Goal: Find specific fact: Find specific fact

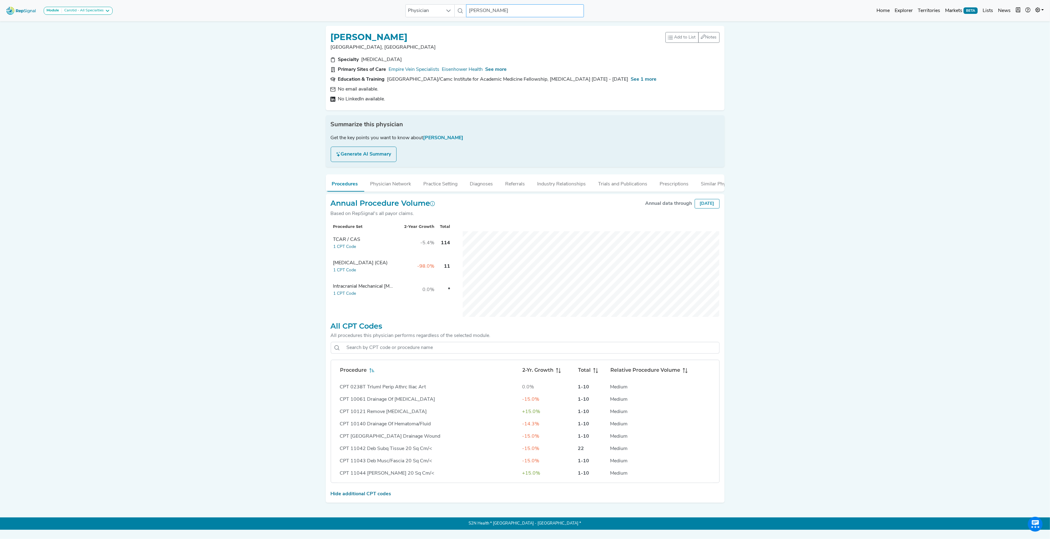
click at [495, 9] on input "[PERSON_NAME]" at bounding box center [525, 10] width 118 height 13
paste input "[PERSON_NAME]"
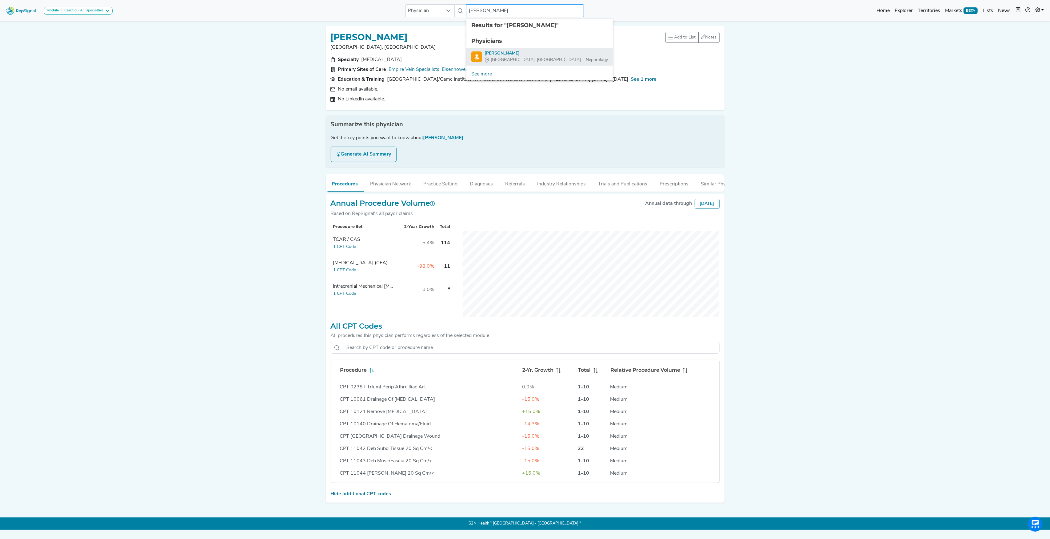
type input "[PERSON_NAME]"
click at [491, 52] on div "[PERSON_NAME]" at bounding box center [546, 53] width 123 height 6
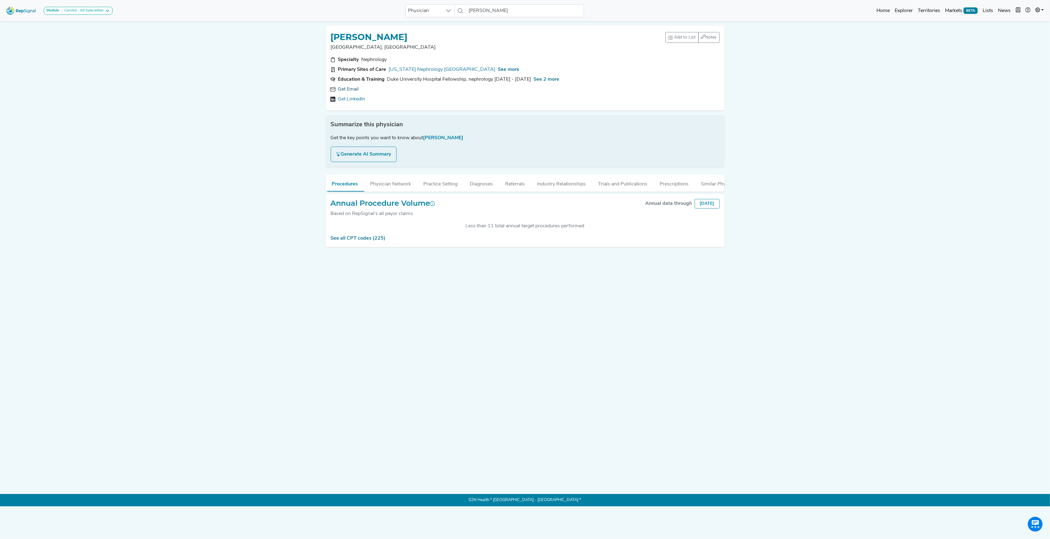
click at [341, 86] on link "Get Email" at bounding box center [348, 89] width 21 height 7
click at [374, 247] on div "Annual Procedure Volume Based on RepSignal's all payor claims. Annual data thro…" at bounding box center [525, 220] width 399 height 53
click at [371, 241] on link "See all CPT codes (225)" at bounding box center [358, 238] width 55 height 5
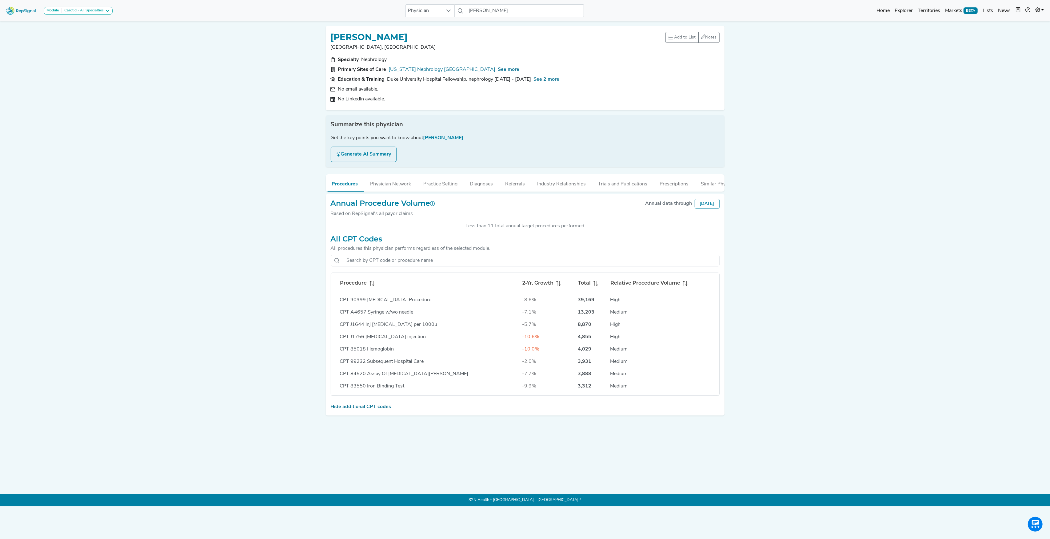
click at [372, 286] on icon at bounding box center [372, 283] width 5 height 5
click at [498, 66] on div "See more" at bounding box center [509, 69] width 22 height 7
click at [498, 67] on span "See more" at bounding box center [509, 69] width 22 height 5
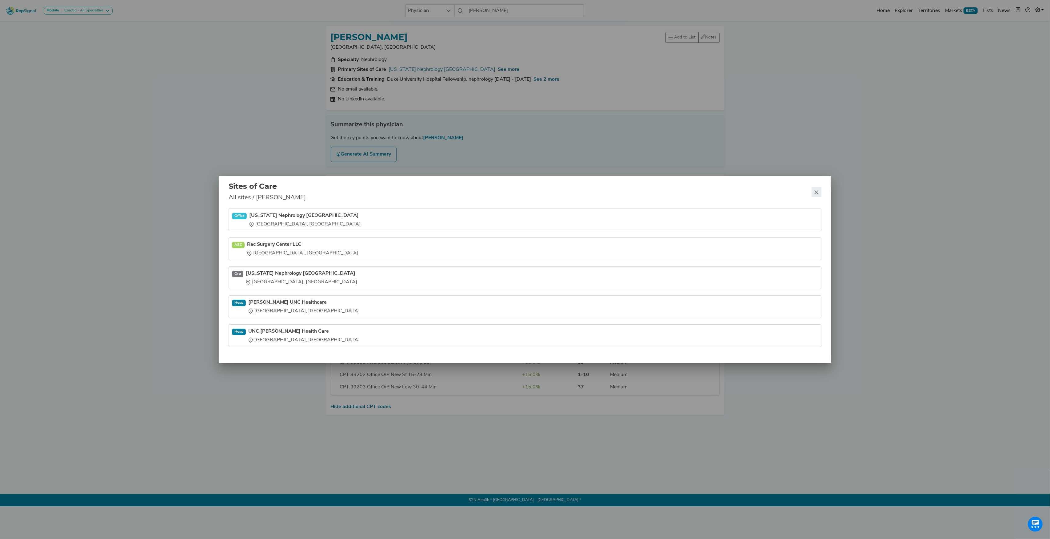
click at [816, 190] on icon "Close" at bounding box center [816, 192] width 5 height 5
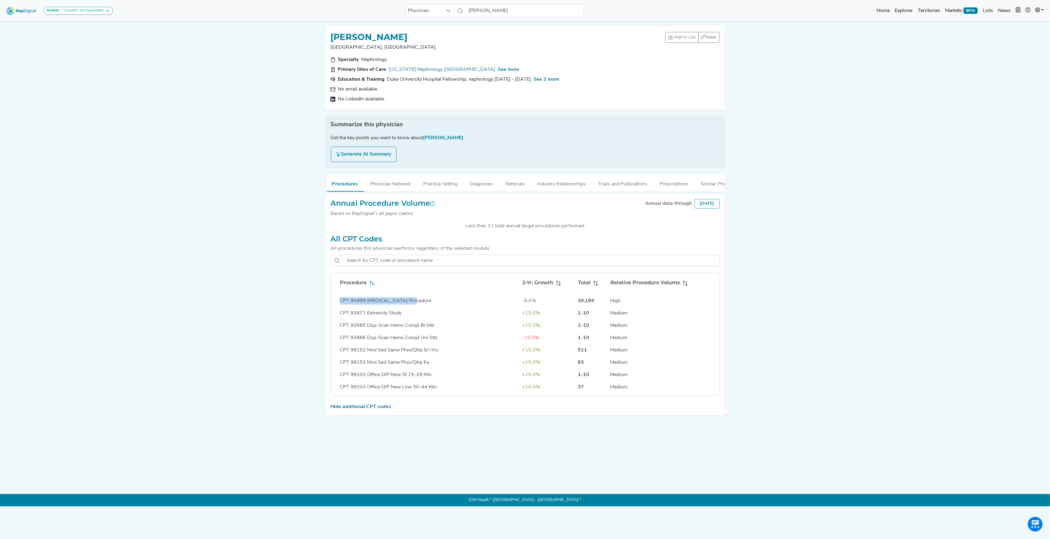
drag, startPoint x: 340, startPoint y: 308, endPoint x: 413, endPoint y: 307, distance: 72.6
click at [413, 304] on div "CPT 90999 [MEDICAL_DATA] Procedure" at bounding box center [428, 300] width 177 height 7
copy div "CPT 90999 [MEDICAL_DATA] Procedure"
